Goal: Information Seeking & Learning: Learn about a topic

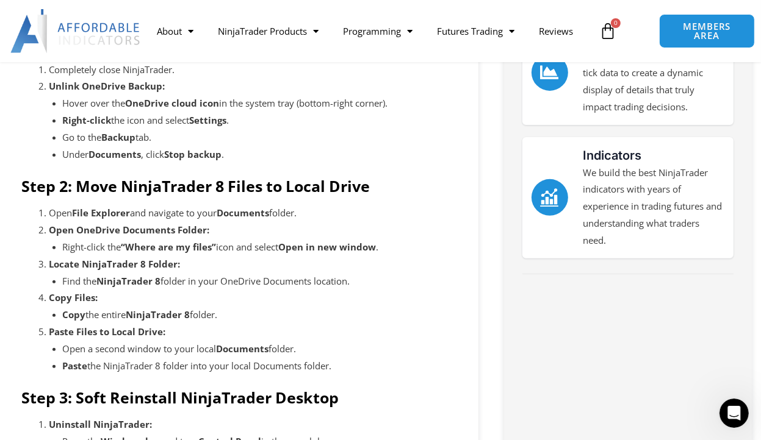
scroll to position [366, 0]
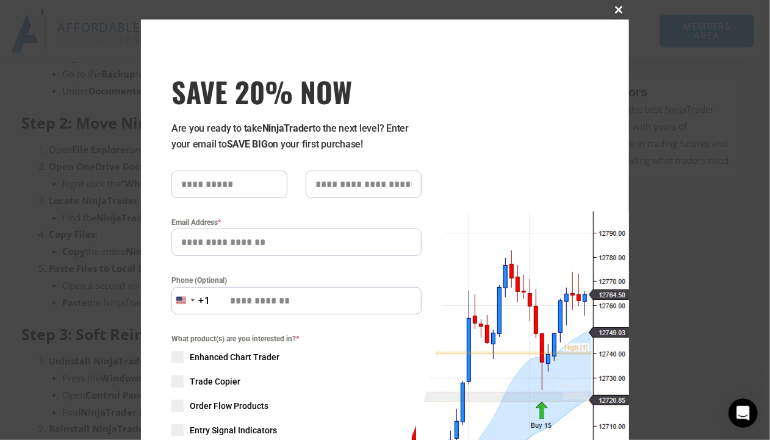
click at [612, 10] on span "SAVE 20% NOW popup" at bounding box center [619, 9] width 20 height 7
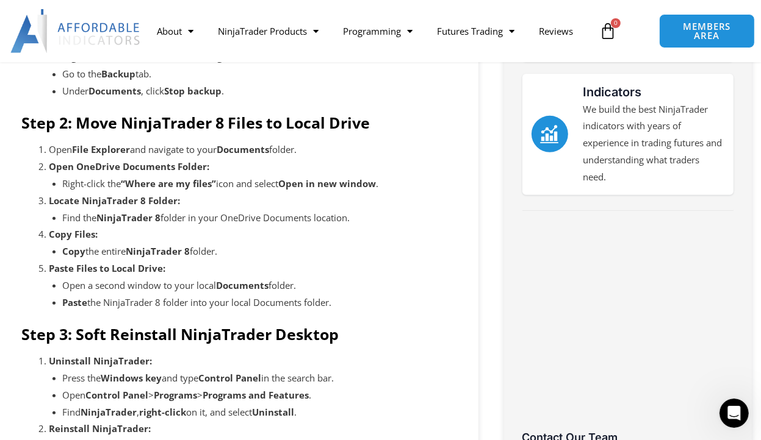
click at [151, 5] on div "About Contact Us Premium Support Team Partners NinjaTrader NinjaTrader FAQ Ninj…" at bounding box center [380, 31] width 761 height 62
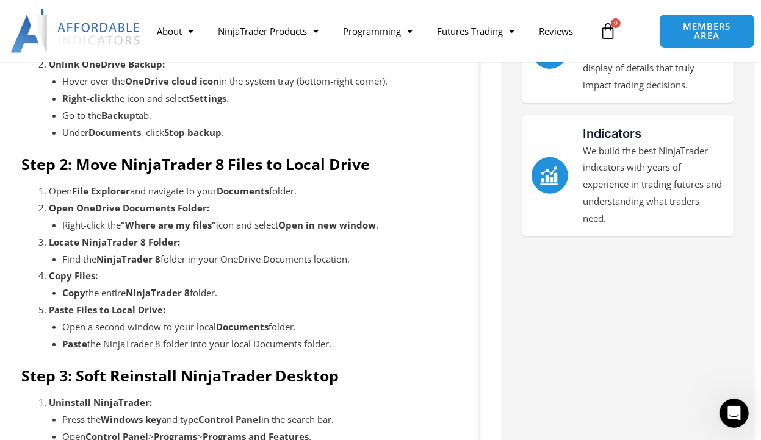
scroll to position [305, 0]
